Goal: Transaction & Acquisition: Purchase product/service

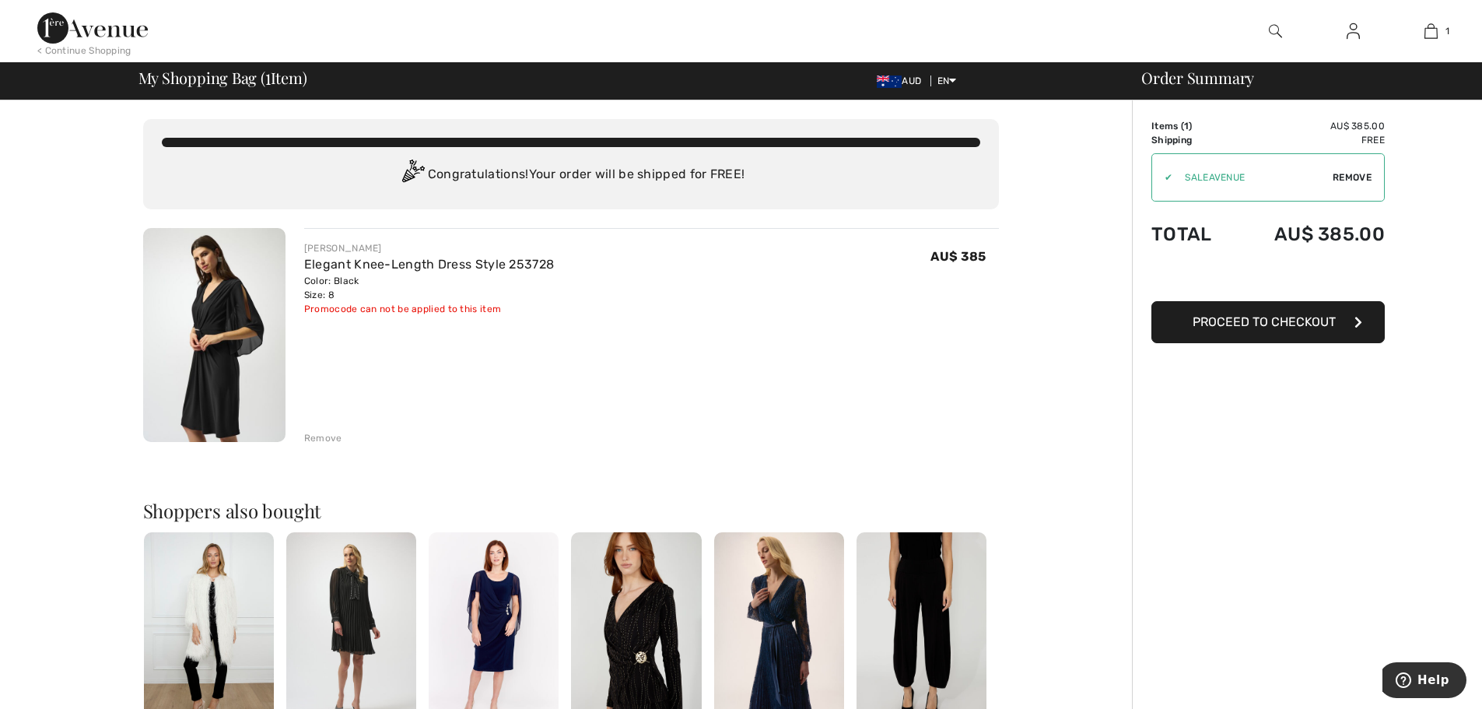
click at [245, 351] on img at bounding box center [214, 335] width 142 height 214
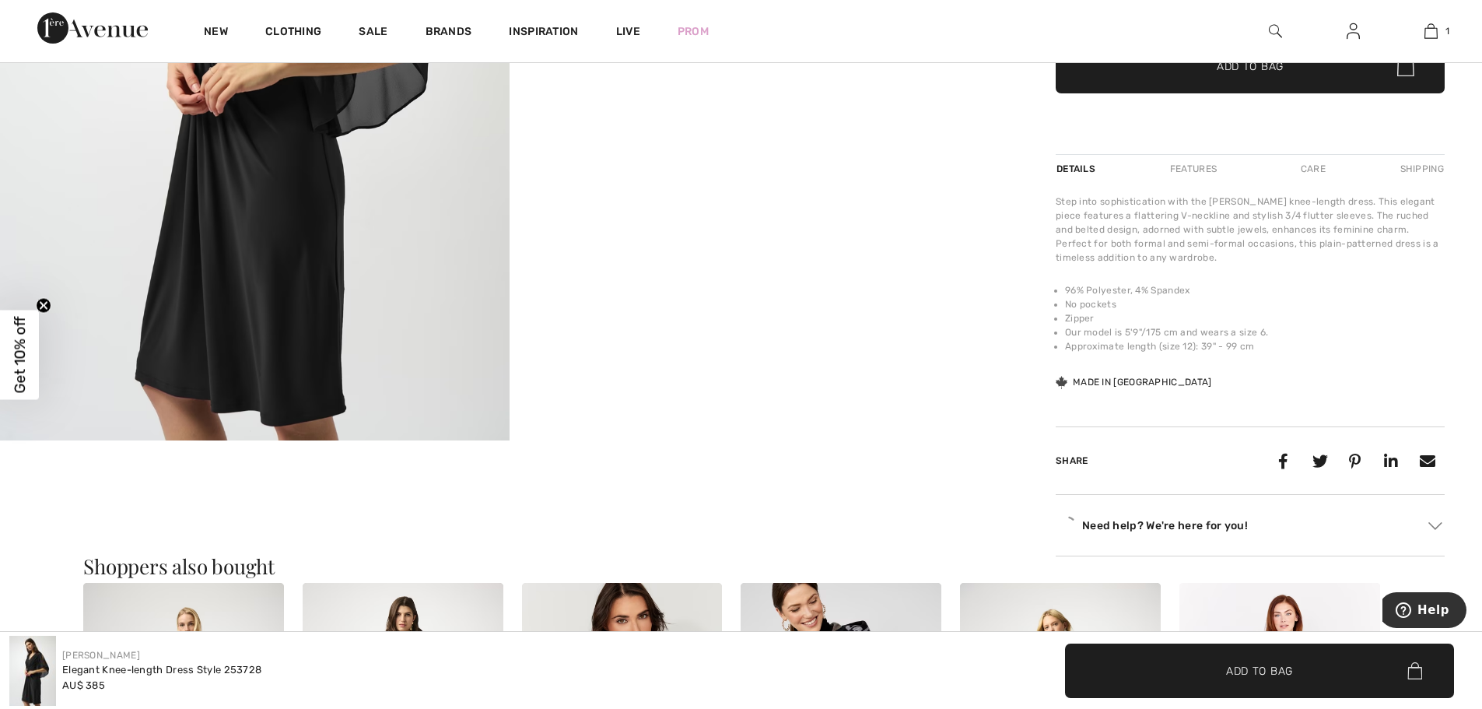
scroll to position [550, 0]
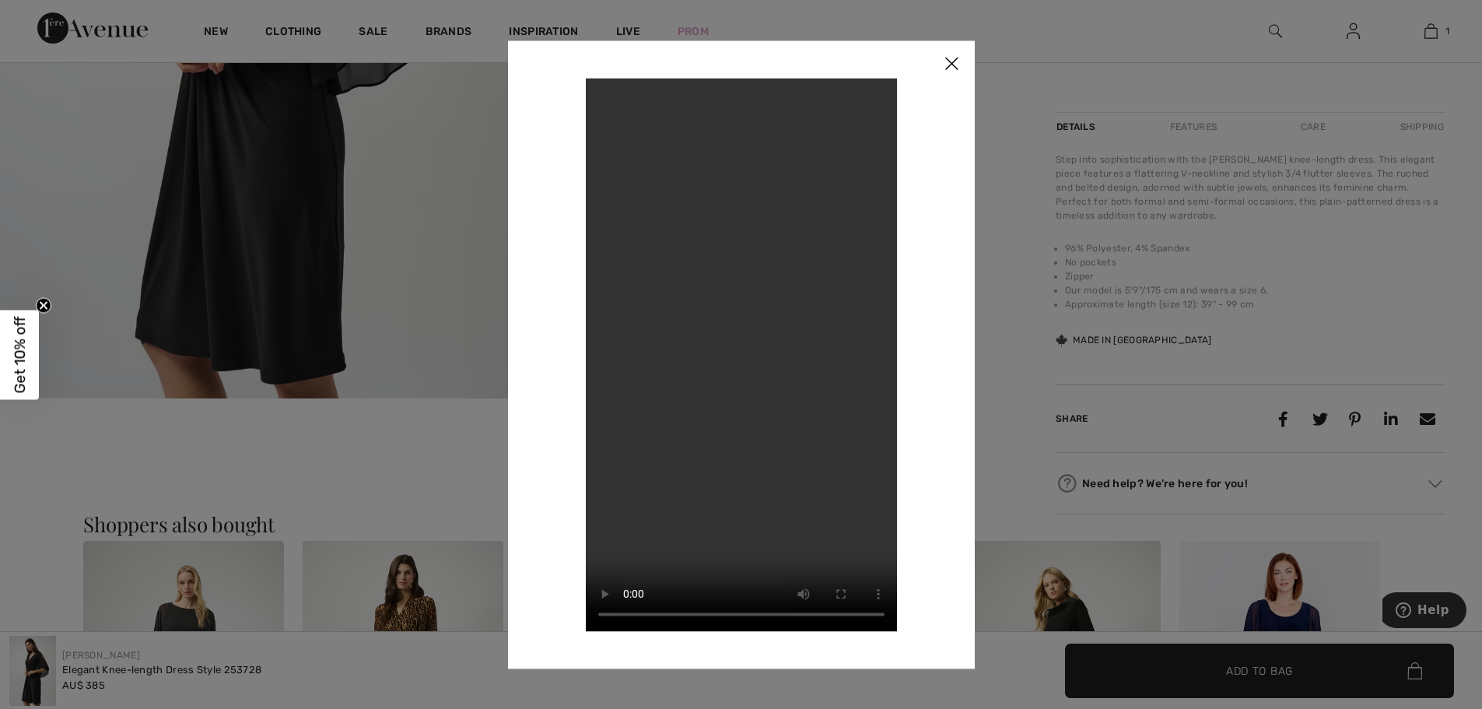
click at [962, 60] on img at bounding box center [951, 64] width 47 height 48
